Goal: Navigation & Orientation: Understand site structure

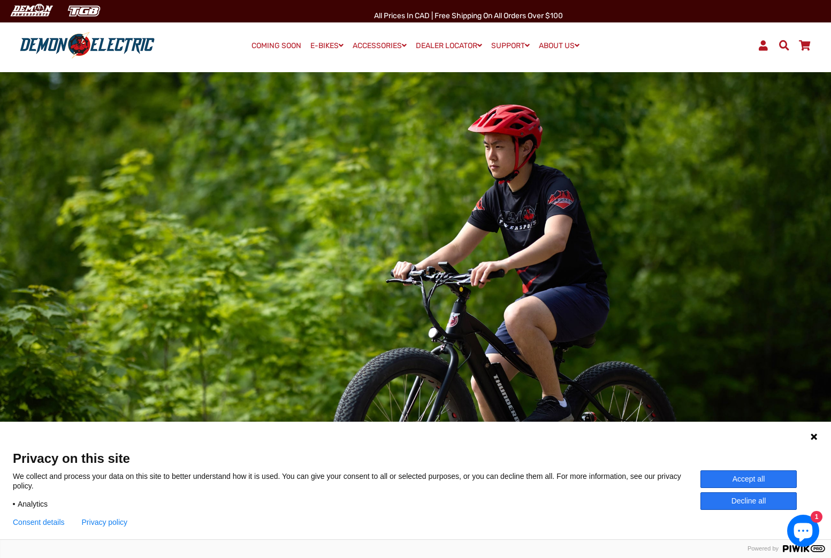
click at [812, 437] on icon at bounding box center [813, 437] width 6 height 6
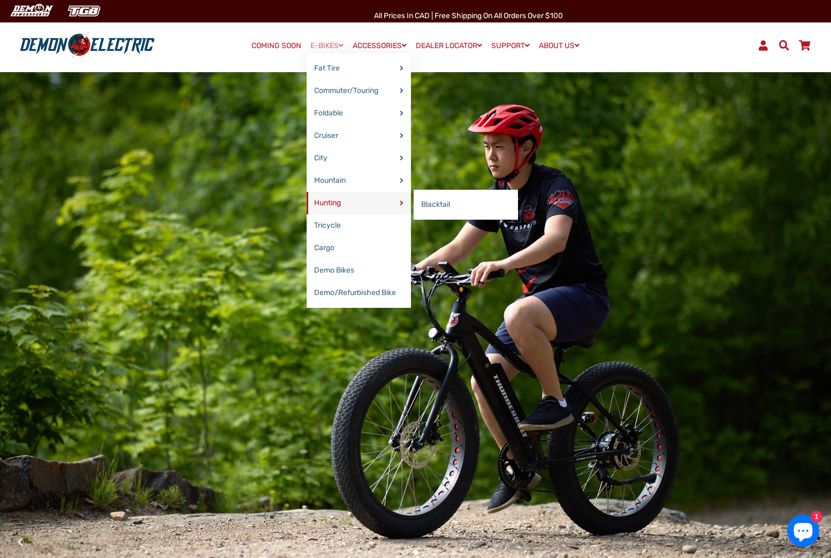
click at [360, 202] on link "Hunting" at bounding box center [359, 203] width 104 height 22
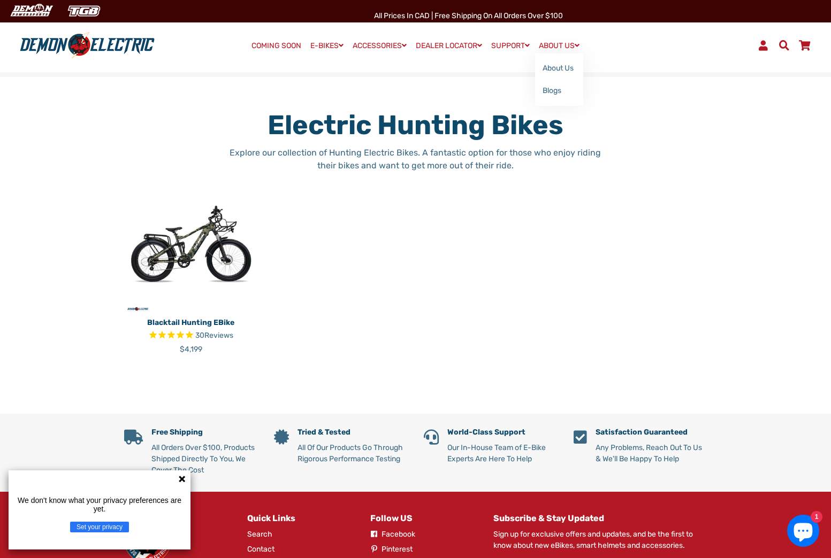
click at [561, 45] on link "ABOUT US" at bounding box center [559, 46] width 48 height 16
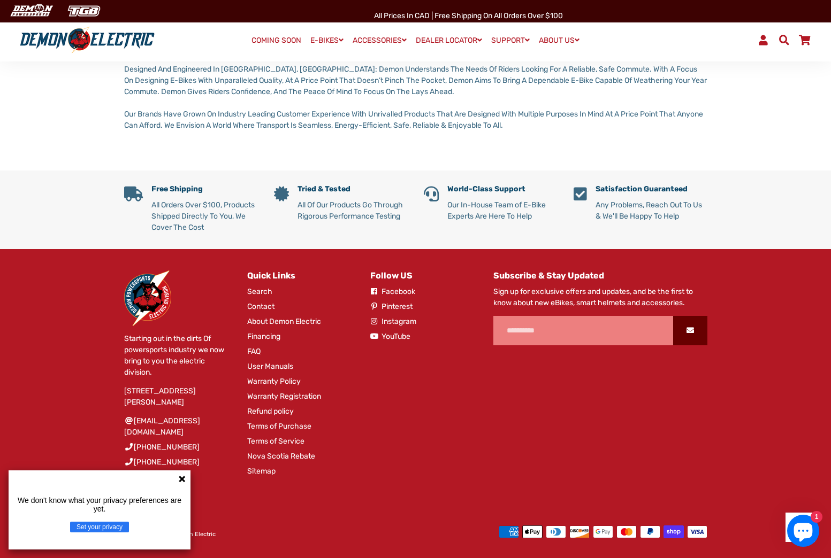
scroll to position [471, 0]
